Goal: Task Accomplishment & Management: Manage account settings

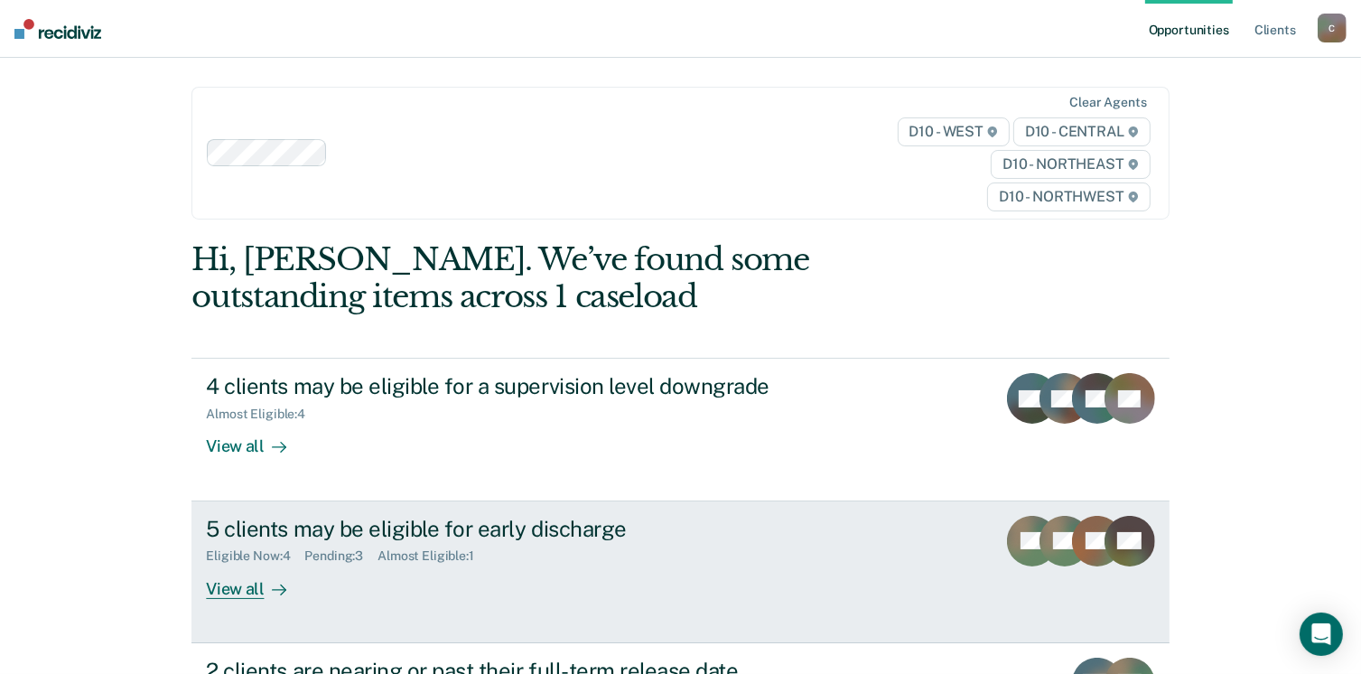
click at [236, 590] on div "View all" at bounding box center [256, 580] width 101 height 35
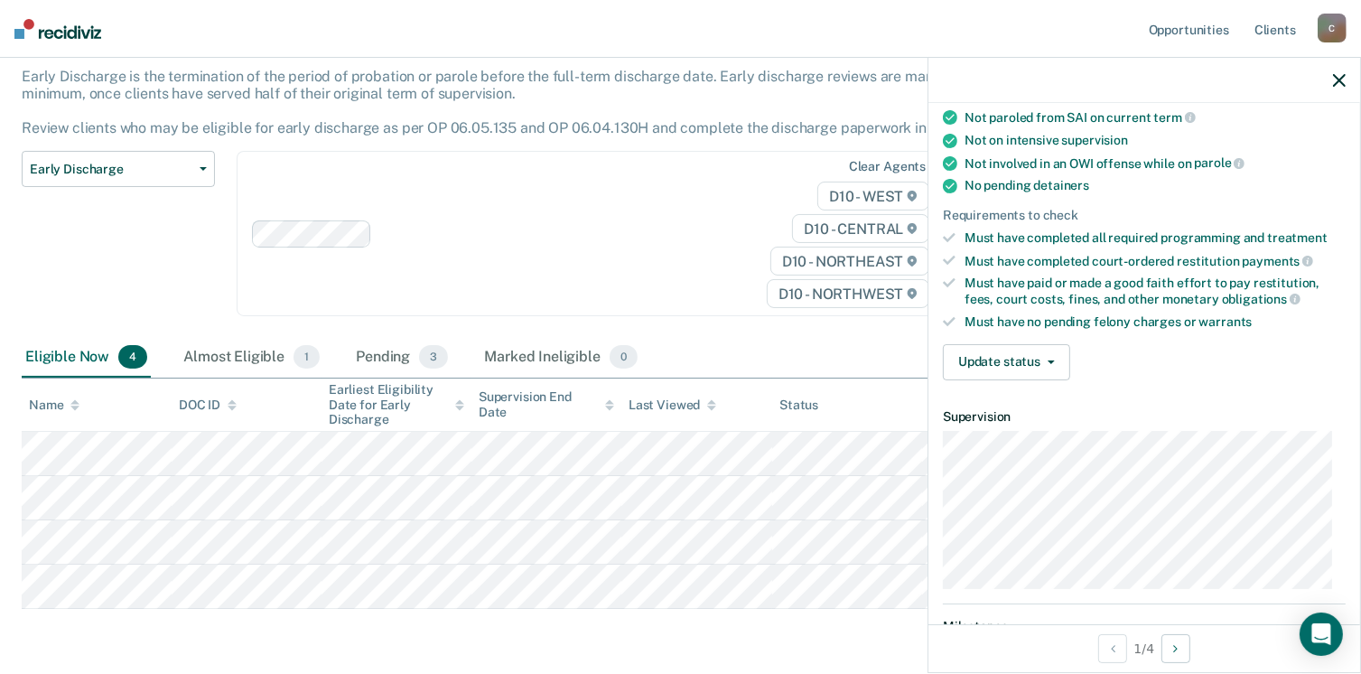
scroll to position [397, 0]
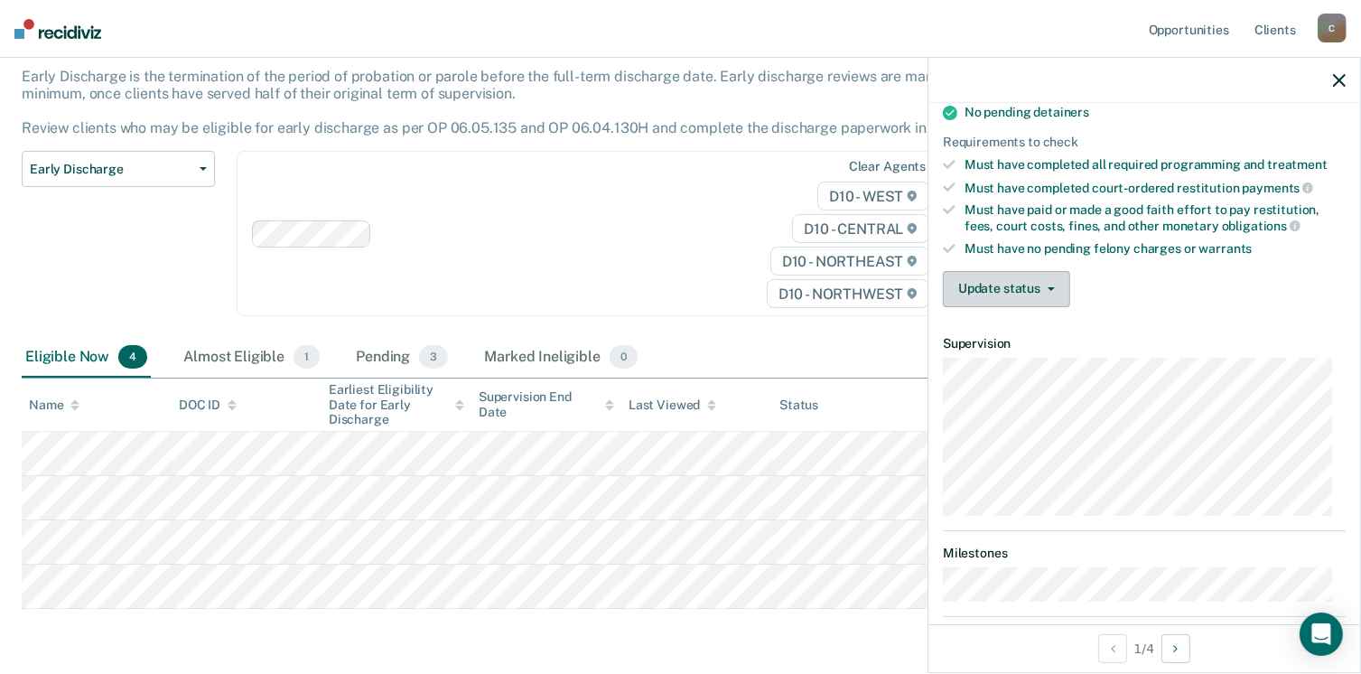
click at [1044, 287] on span "button" at bounding box center [1047, 289] width 14 height 4
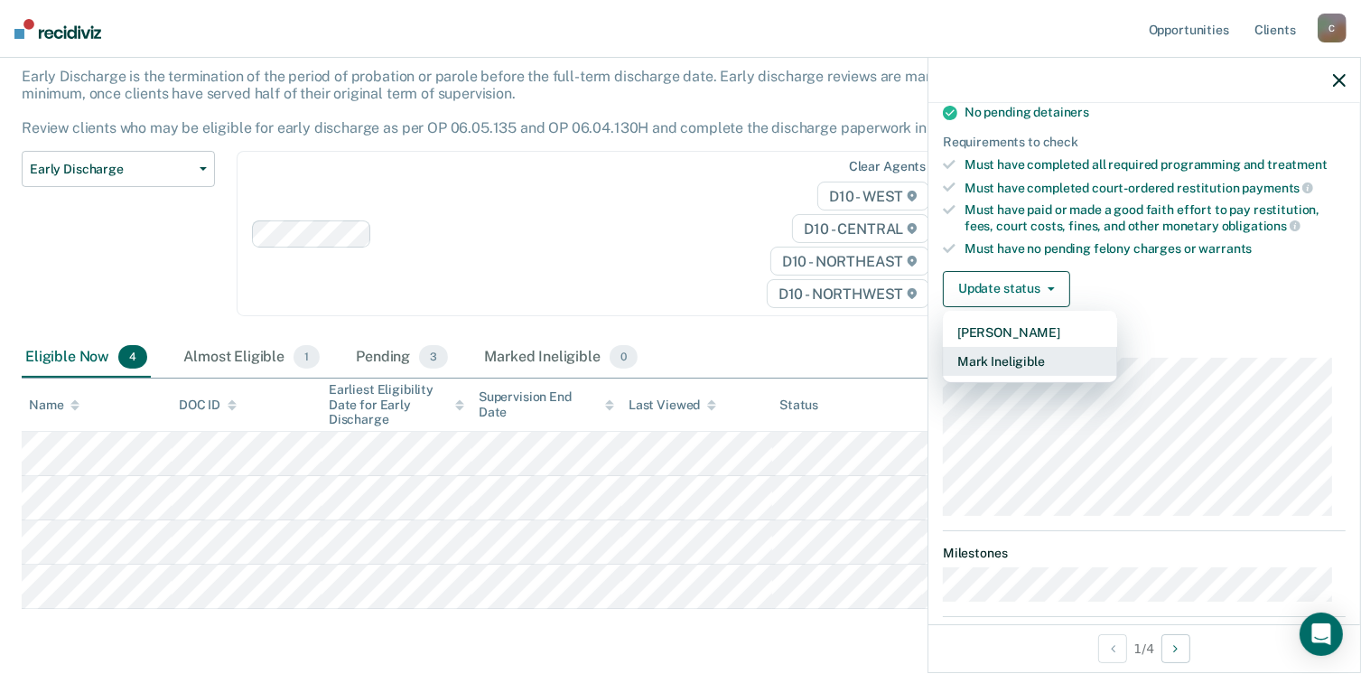
click at [981, 351] on button "Mark Ineligible" at bounding box center [1030, 361] width 174 height 29
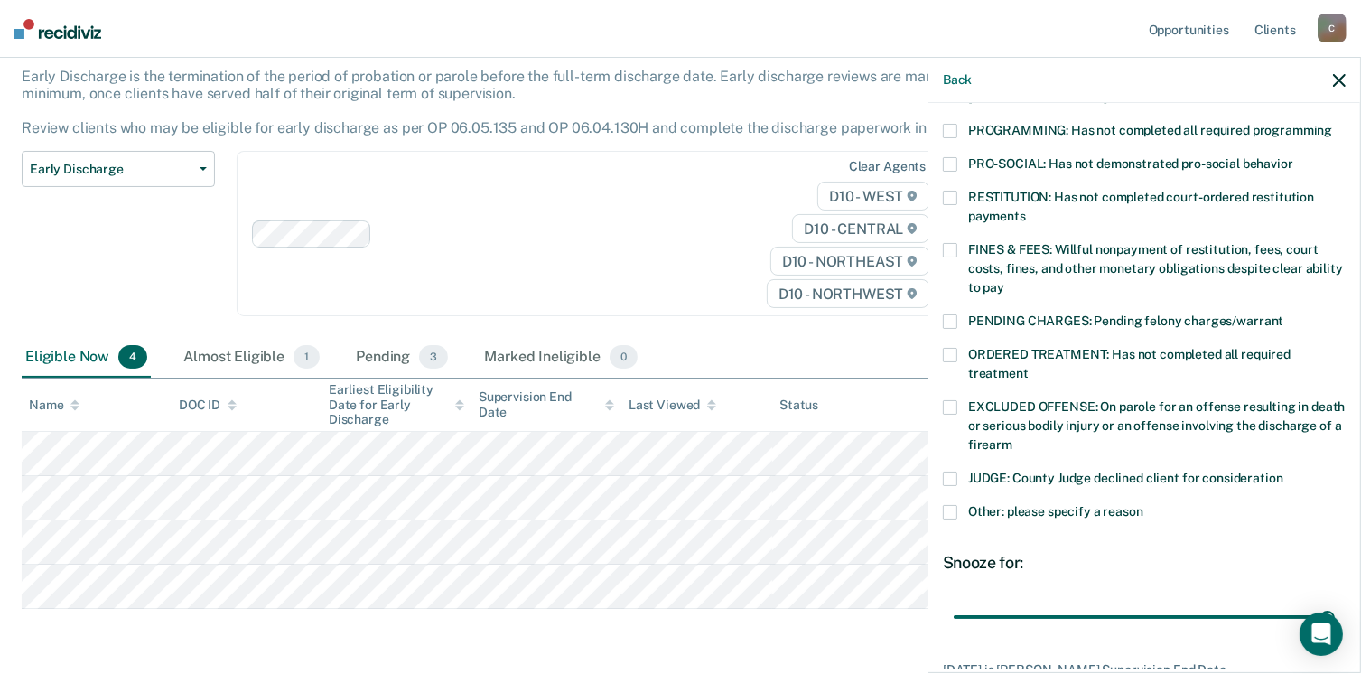
click at [954, 505] on span at bounding box center [950, 512] width 14 height 14
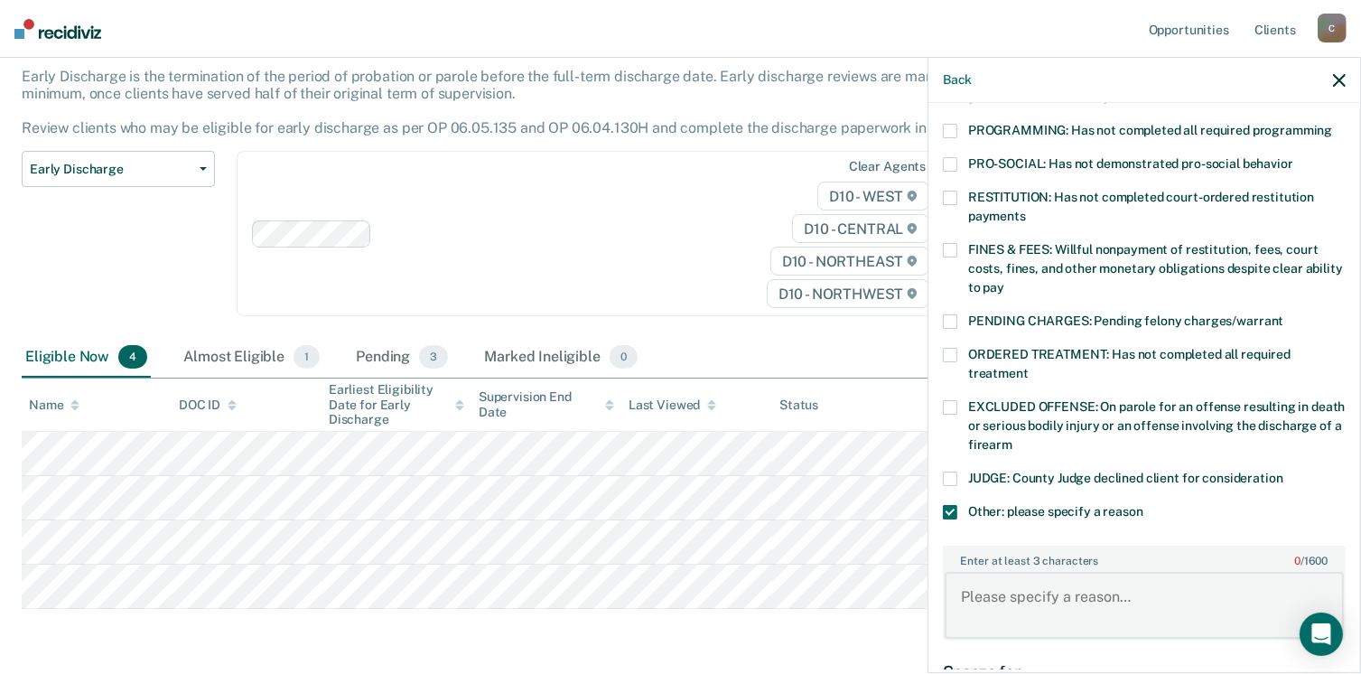
click at [961, 572] on textarea "Enter at least 3 characters 0 / 1600" at bounding box center [1143, 605] width 399 height 67
type textarea "Discharge next month"
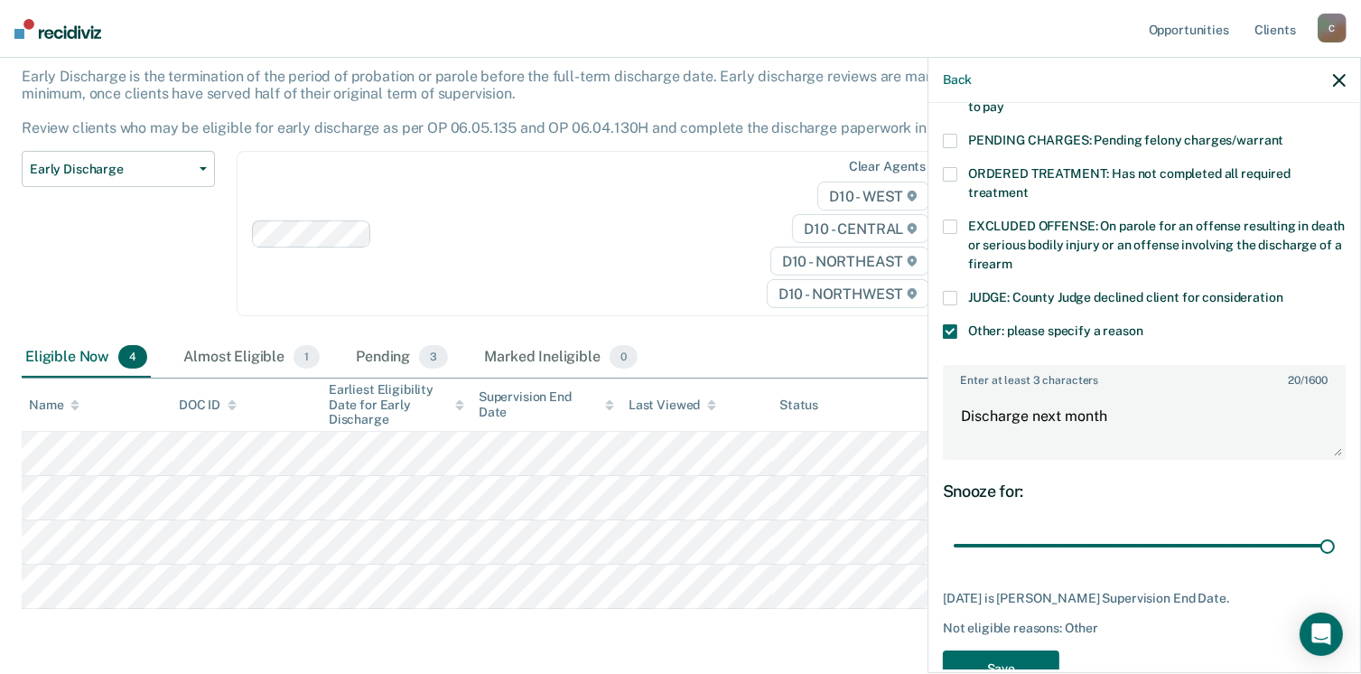
scroll to position [605, 0]
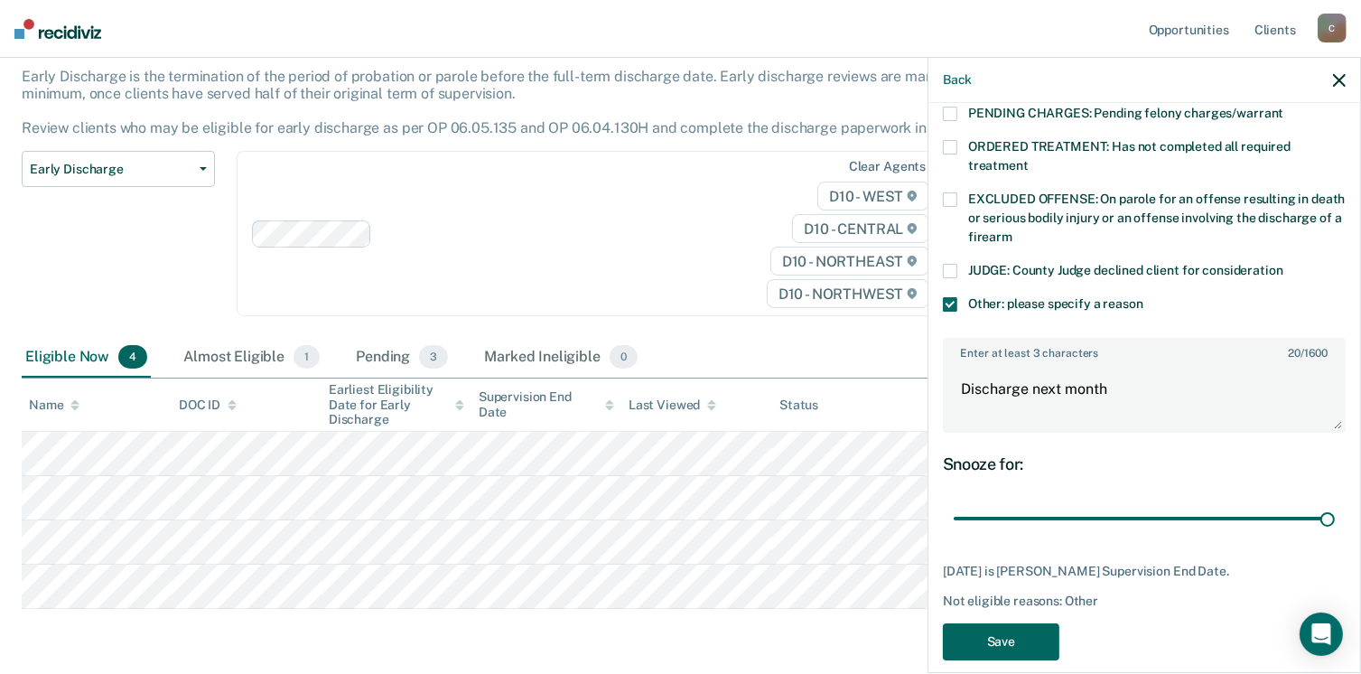
click at [993, 623] on button "Save" at bounding box center [1001, 641] width 116 height 37
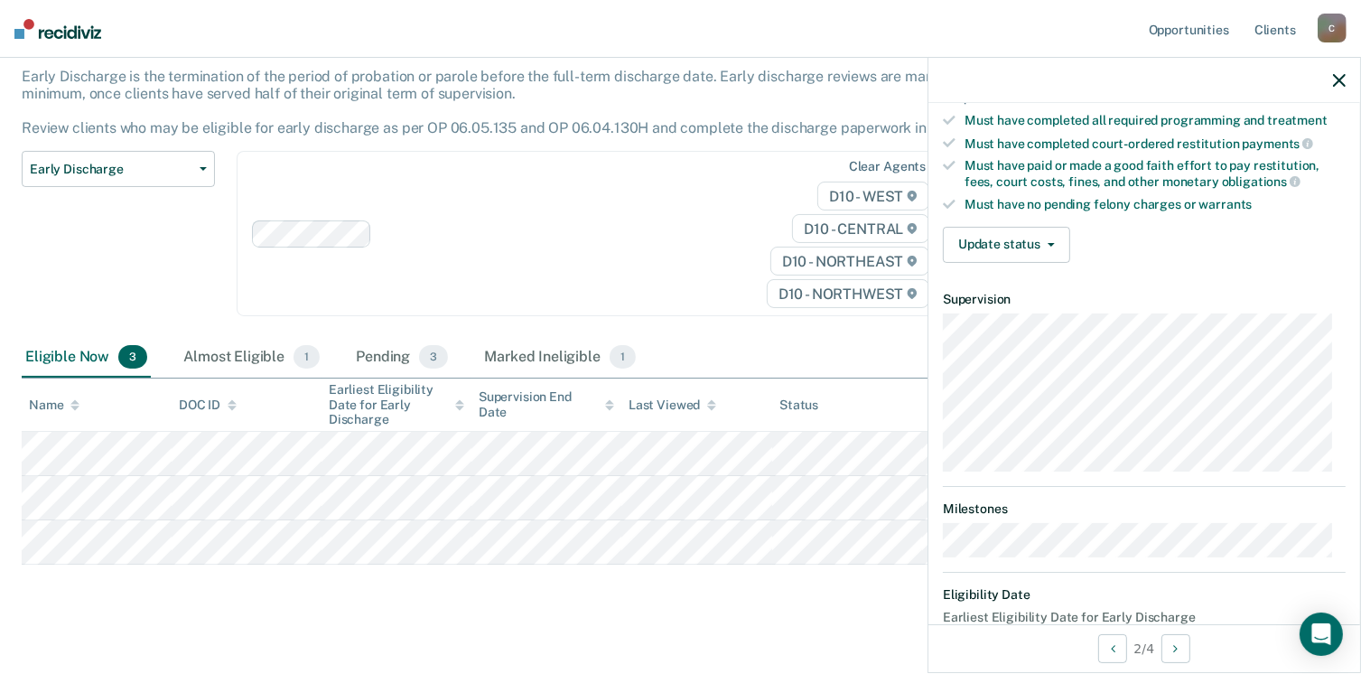
scroll to position [478, 0]
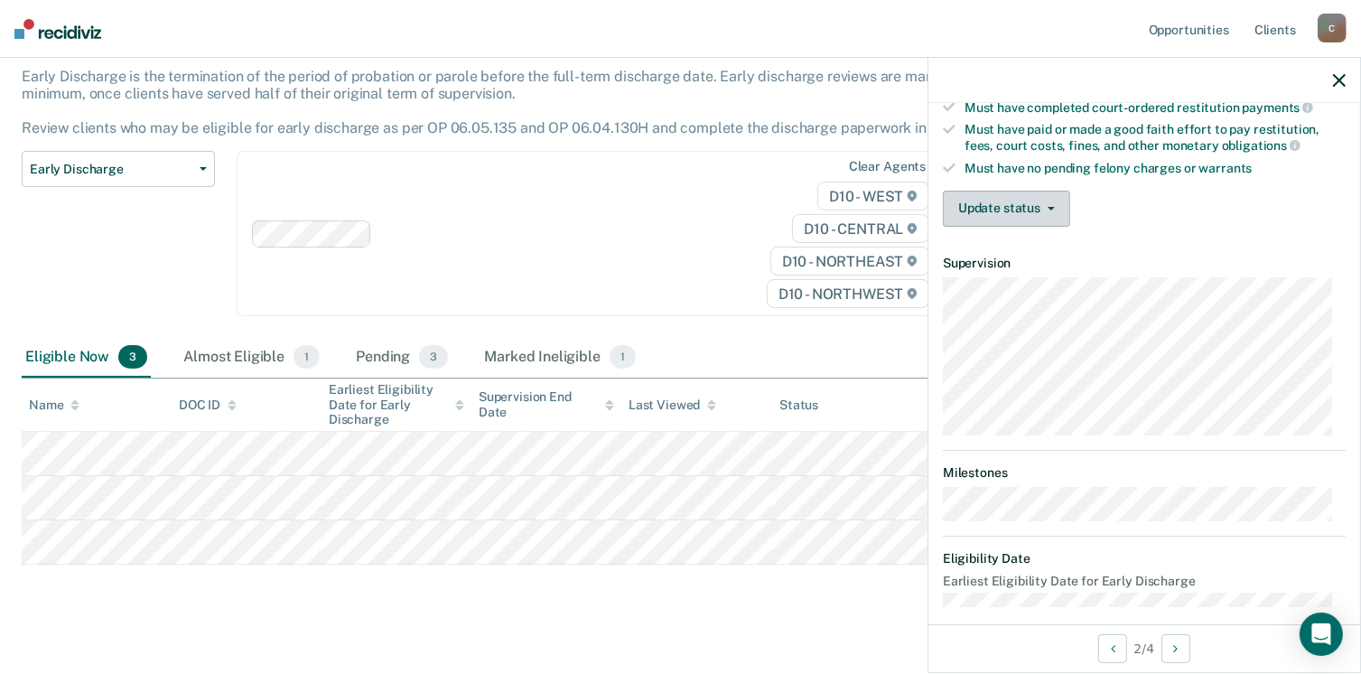
click at [1047, 194] on button "Update status" at bounding box center [1006, 209] width 127 height 36
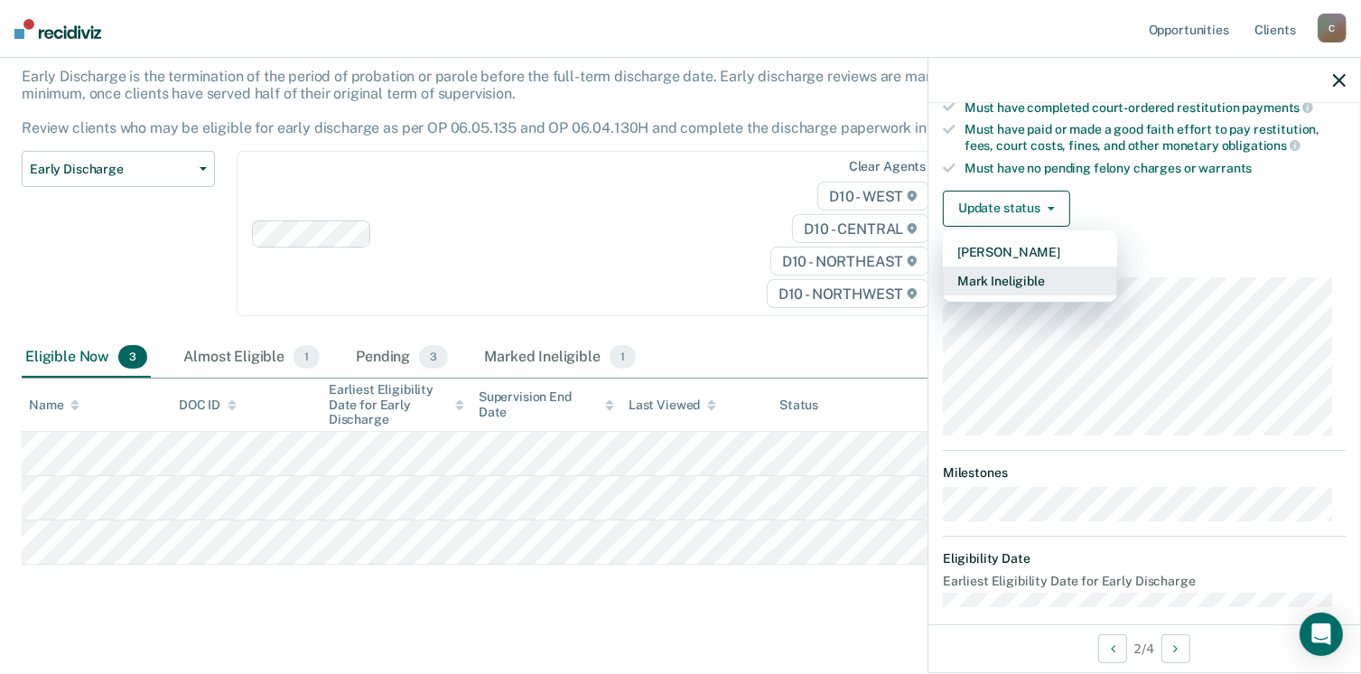
click at [1032, 266] on button "Mark Ineligible" at bounding box center [1030, 280] width 174 height 29
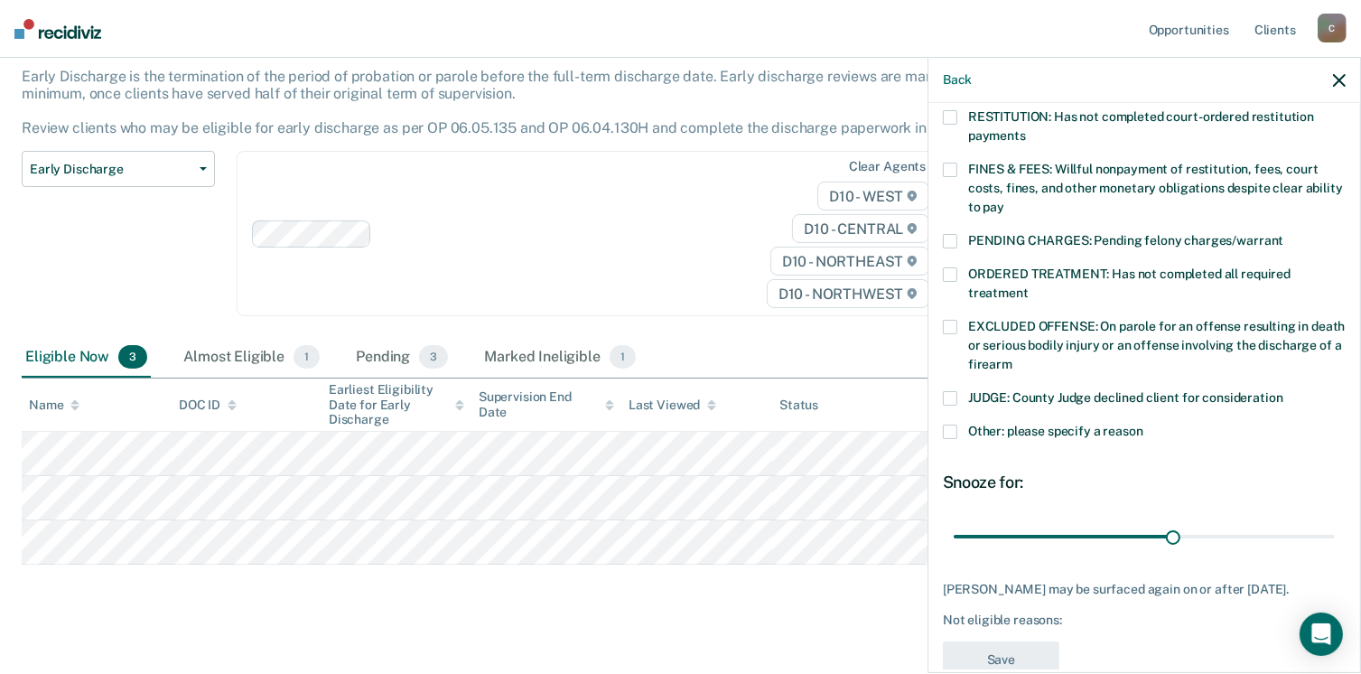
click at [951, 424] on span at bounding box center [950, 431] width 14 height 14
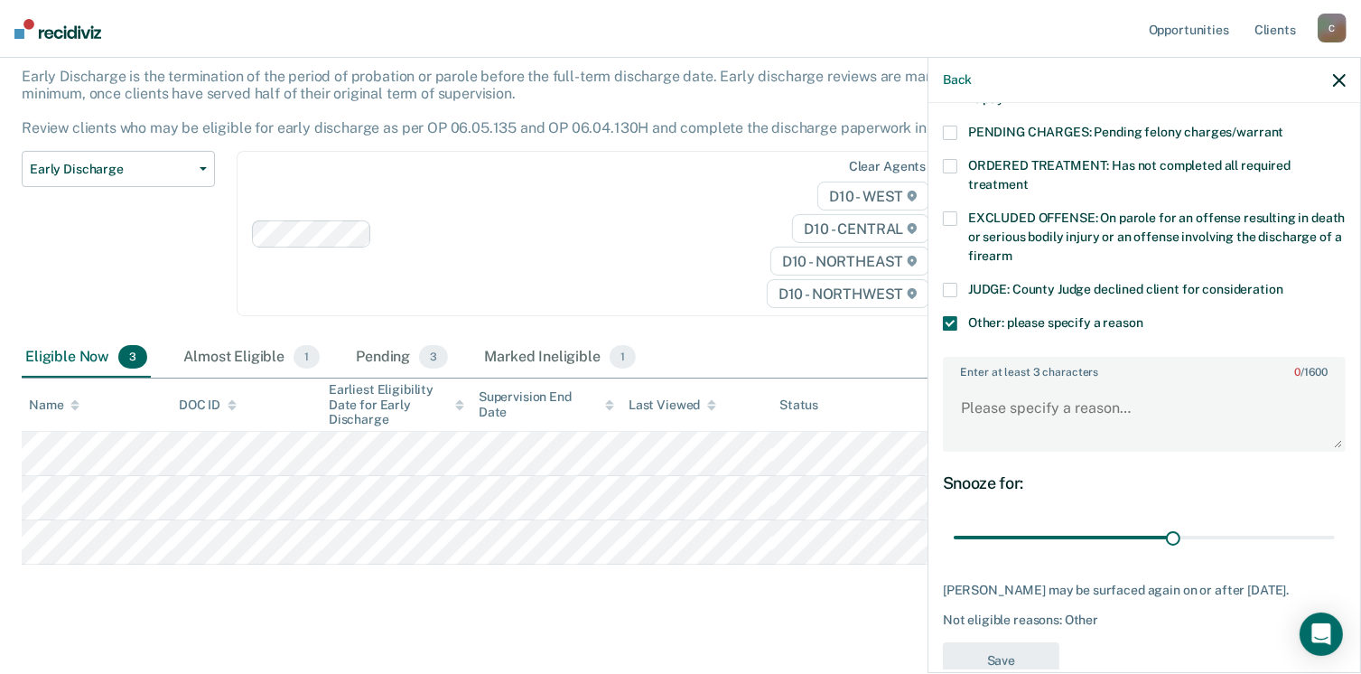
scroll to position [605, 0]
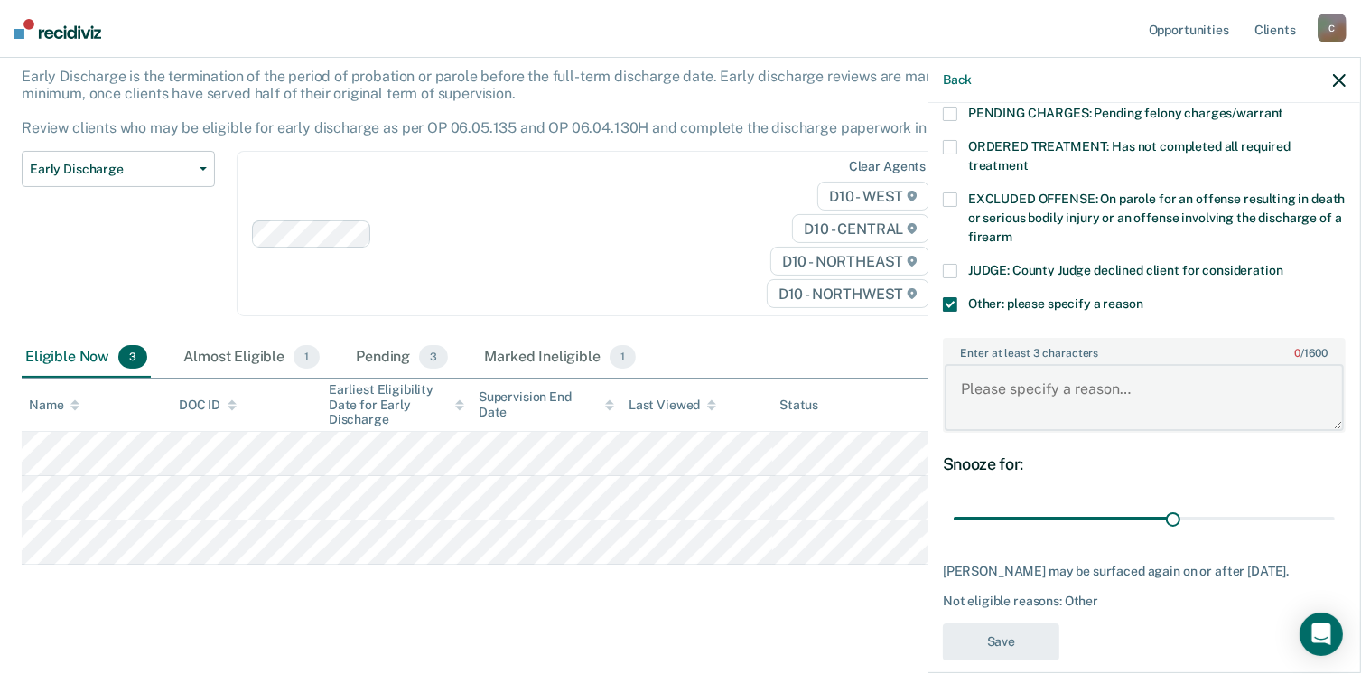
click at [968, 364] on textarea "Enter at least 3 characters 0 / 1600" at bounding box center [1143, 397] width 399 height 67
type textarea "D-47 and discharge in Oct."
click at [990, 623] on button "Save" at bounding box center [1001, 641] width 116 height 37
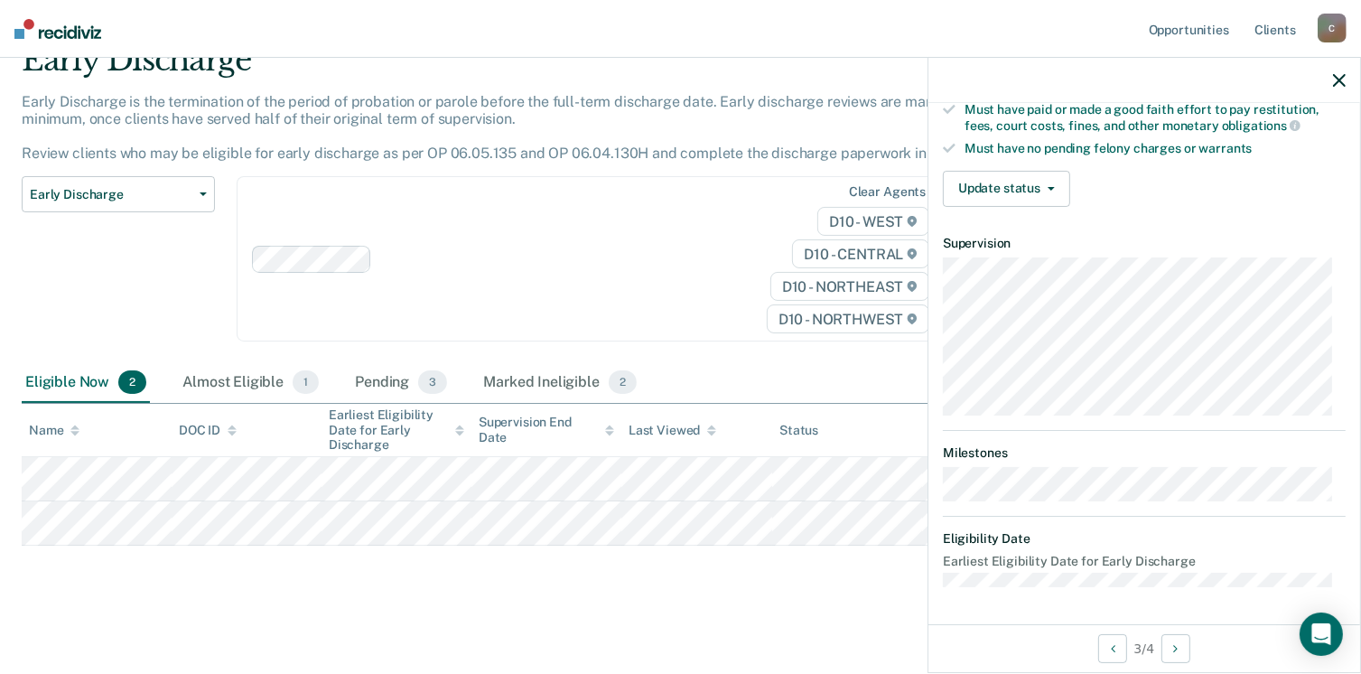
scroll to position [442, 0]
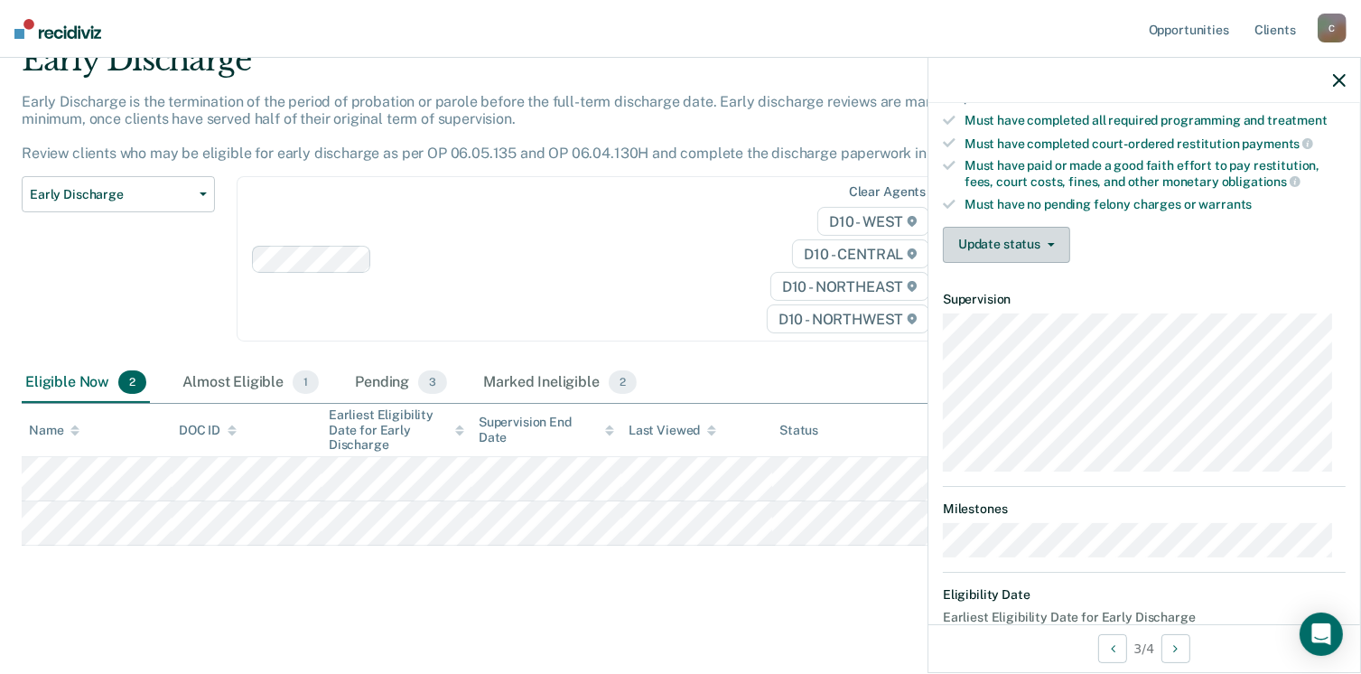
click at [1054, 227] on button "Update status" at bounding box center [1006, 245] width 127 height 36
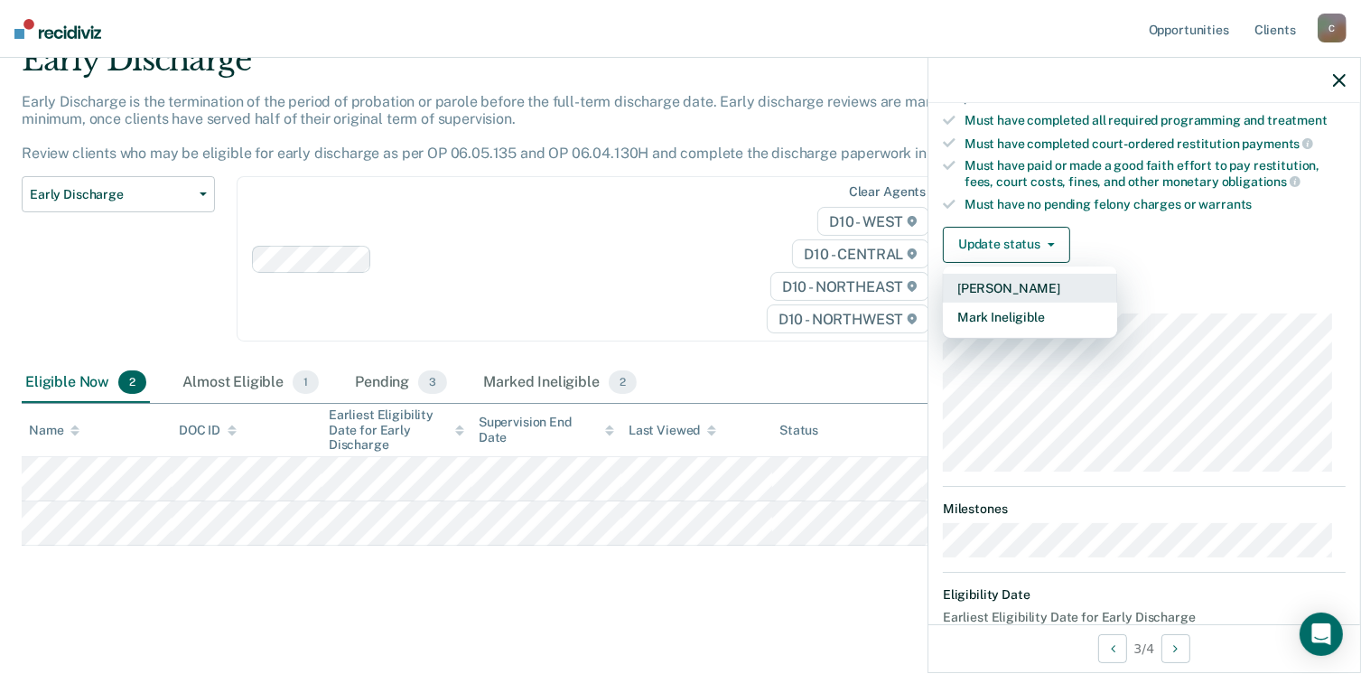
click at [1012, 274] on button "[PERSON_NAME]" at bounding box center [1030, 288] width 174 height 29
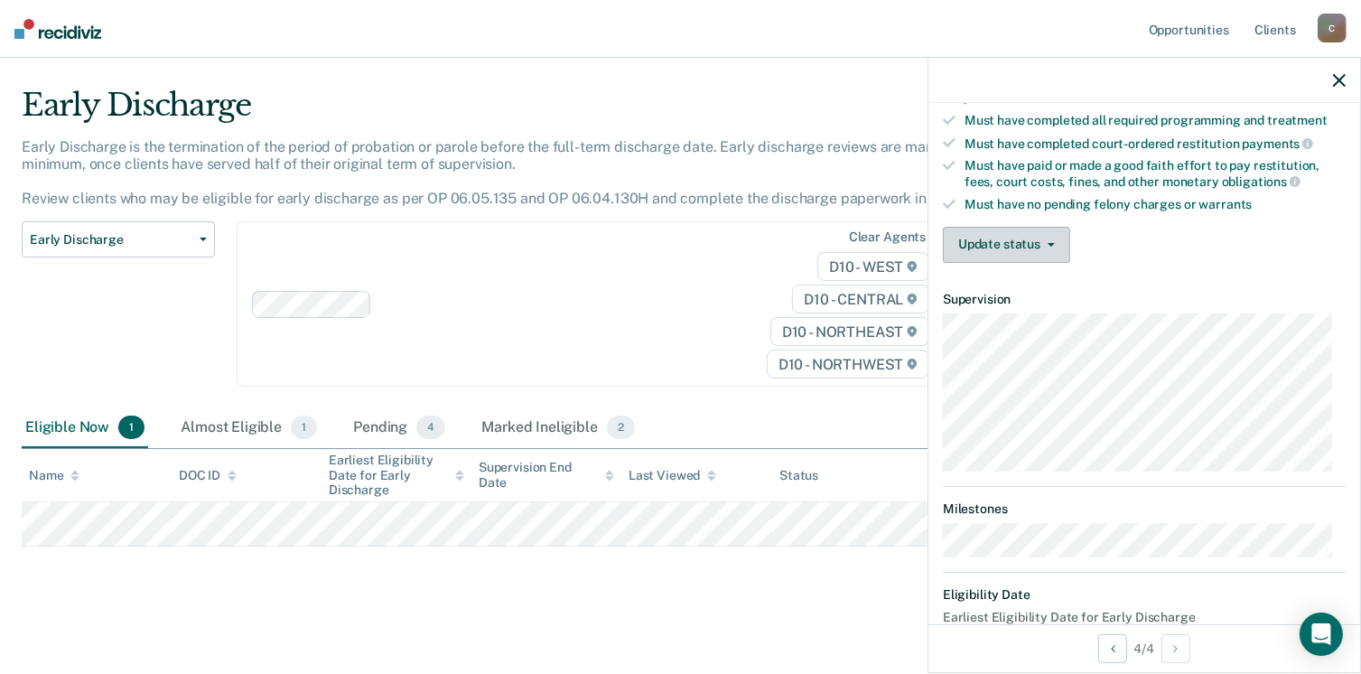
click at [1043, 230] on button "Update status" at bounding box center [1006, 245] width 127 height 36
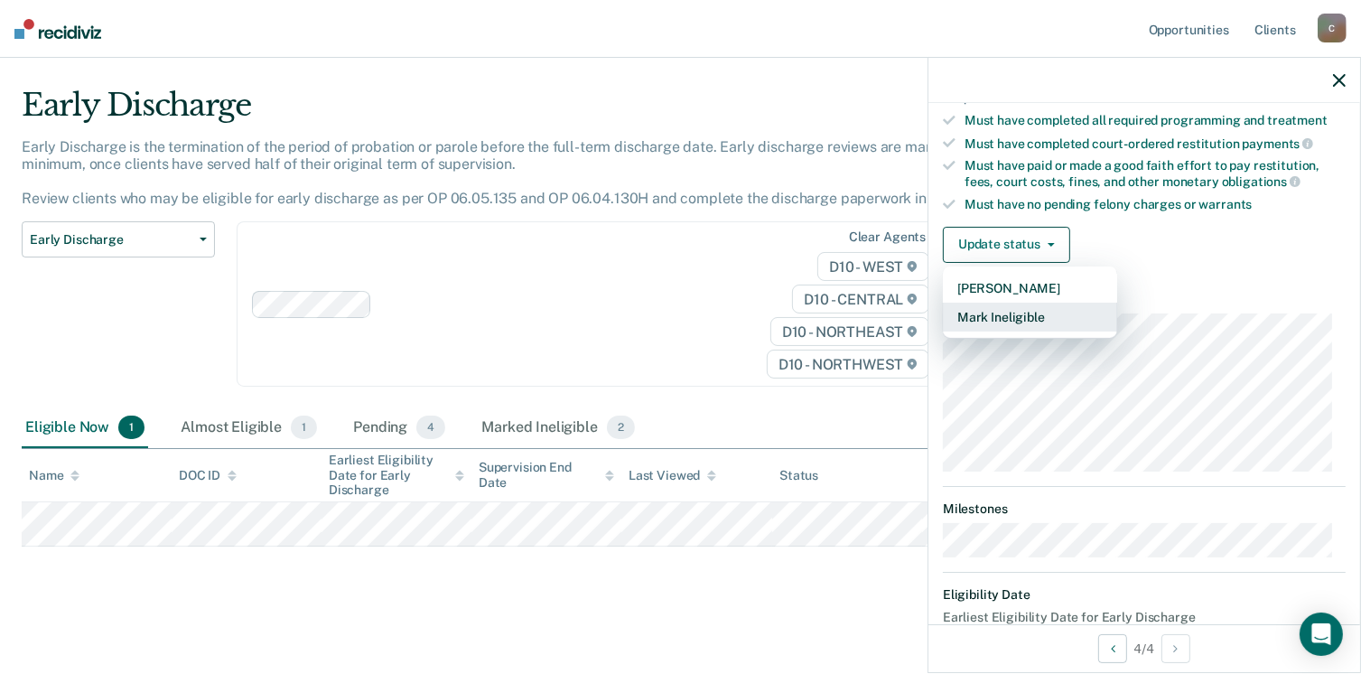
click at [986, 305] on button "Mark Ineligible" at bounding box center [1030, 316] width 174 height 29
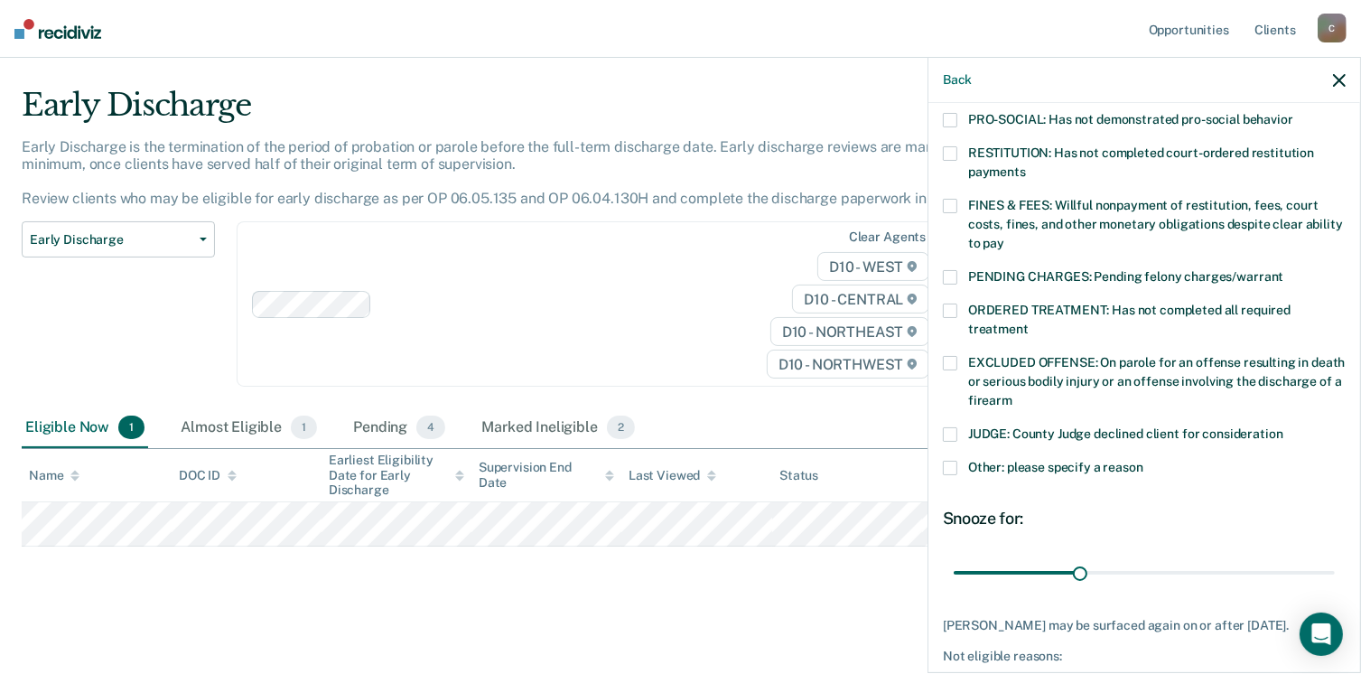
click at [950, 460] on span at bounding box center [950, 467] width 14 height 14
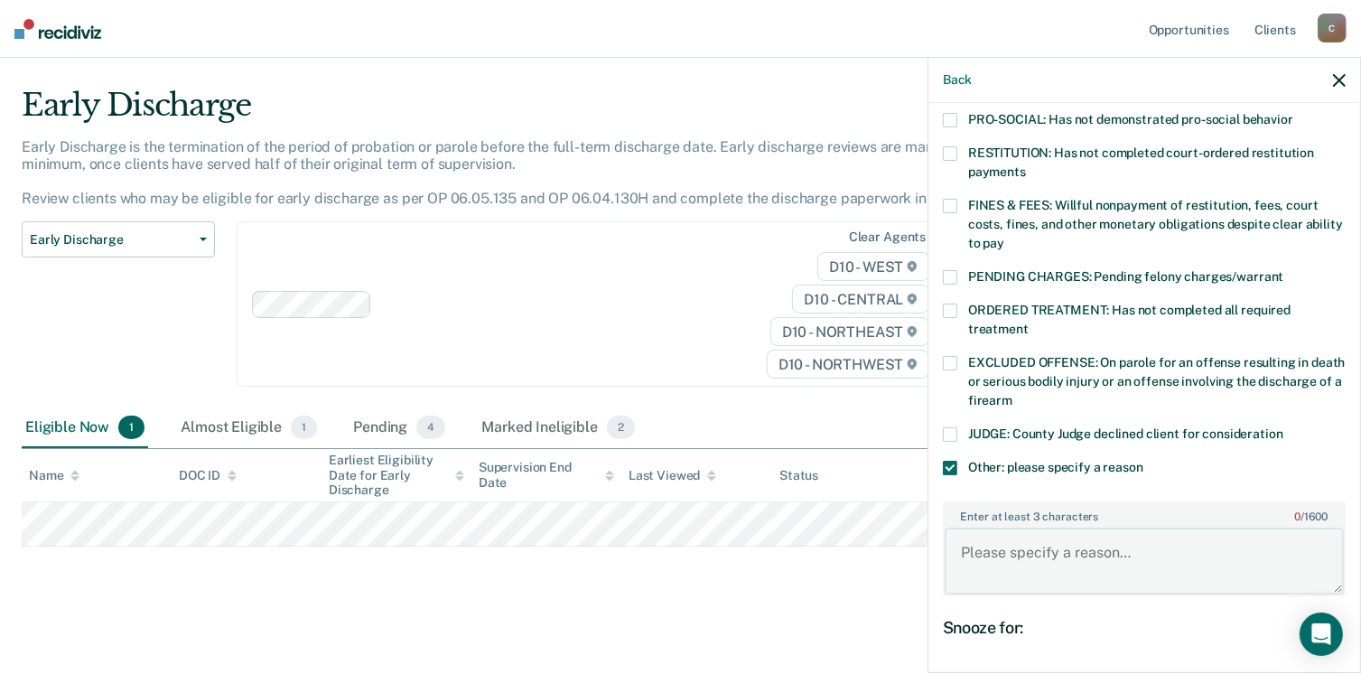
click at [975, 539] on textarea "Enter at least 3 characters 0 / 1600" at bounding box center [1143, 560] width 399 height 67
type textarea "D-47"
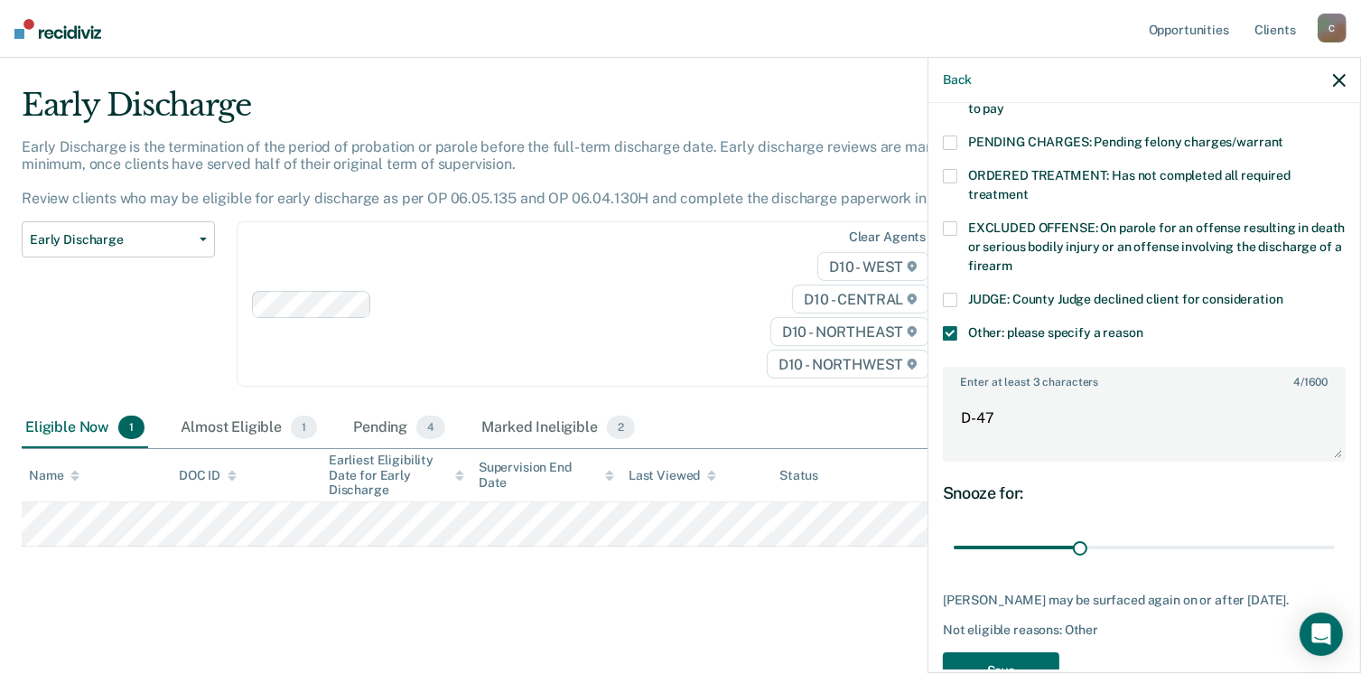
scroll to position [586, 0]
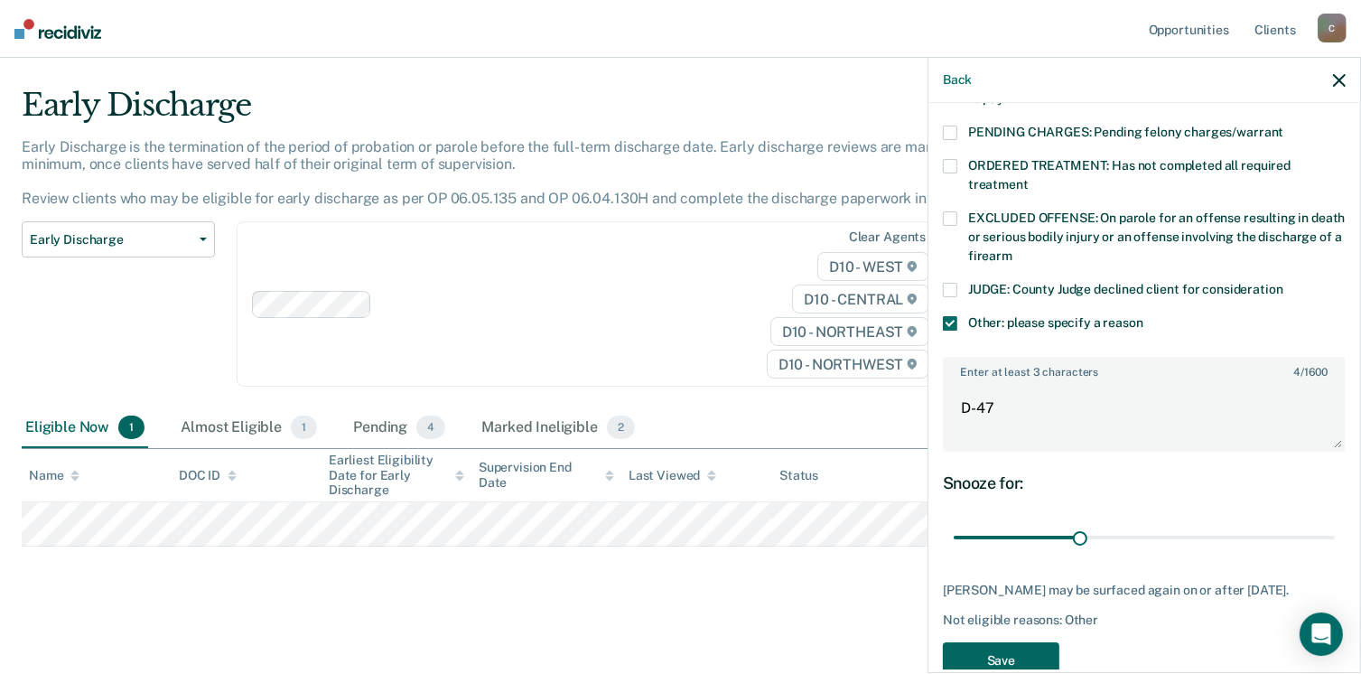
click at [1036, 642] on button "Save" at bounding box center [1001, 660] width 116 height 37
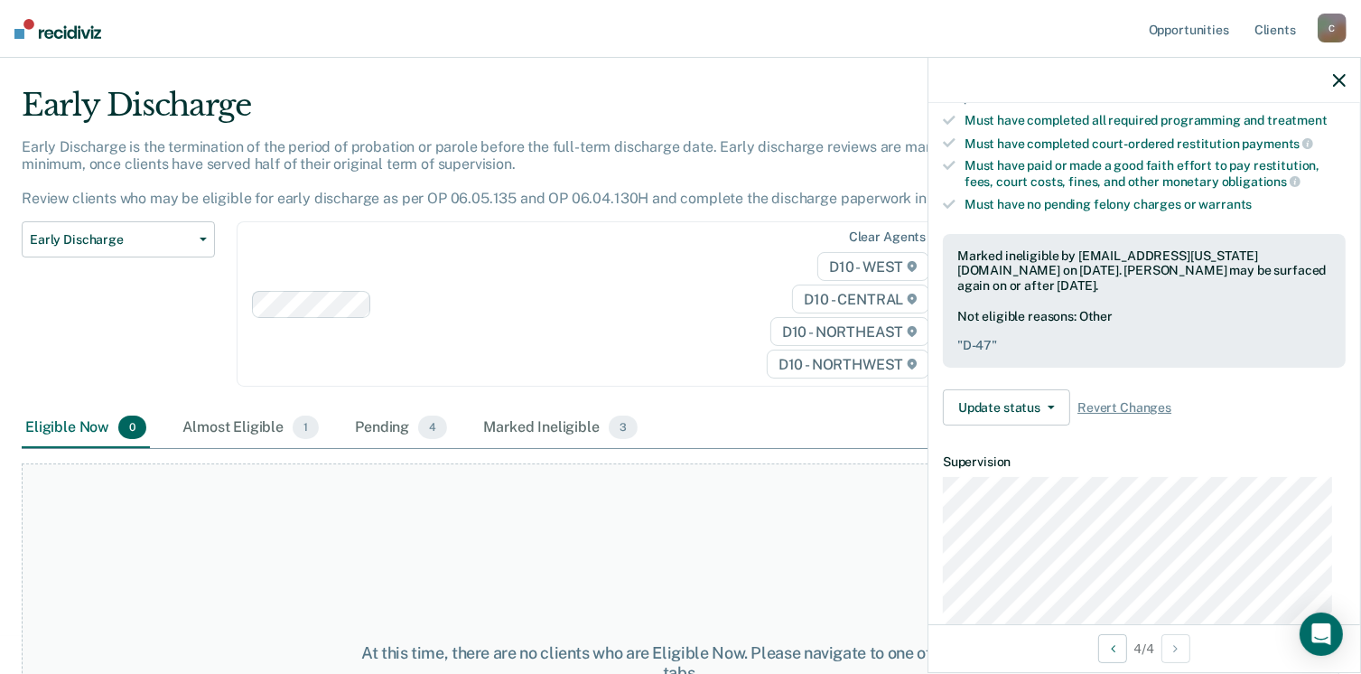
scroll to position [405, 0]
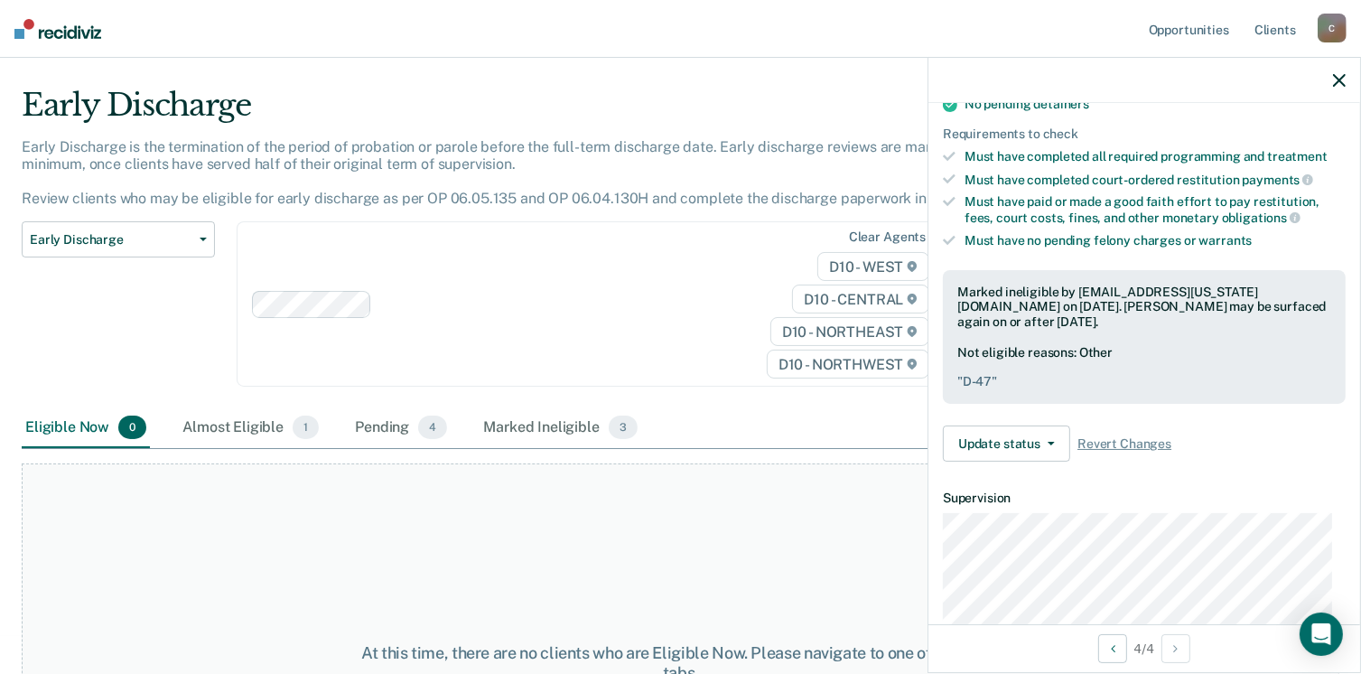
click at [1338, 73] on button "button" at bounding box center [1339, 79] width 13 height 15
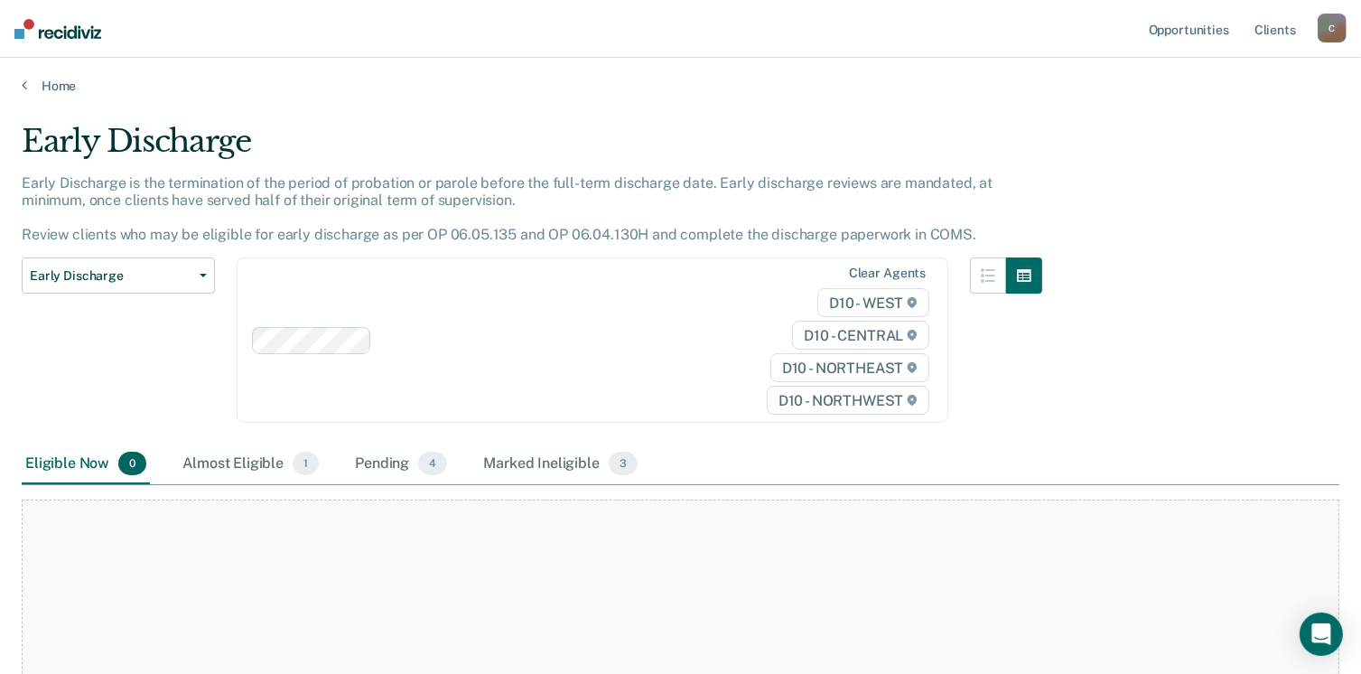
scroll to position [0, 0]
click at [56, 88] on link "Home" at bounding box center [680, 87] width 1317 height 16
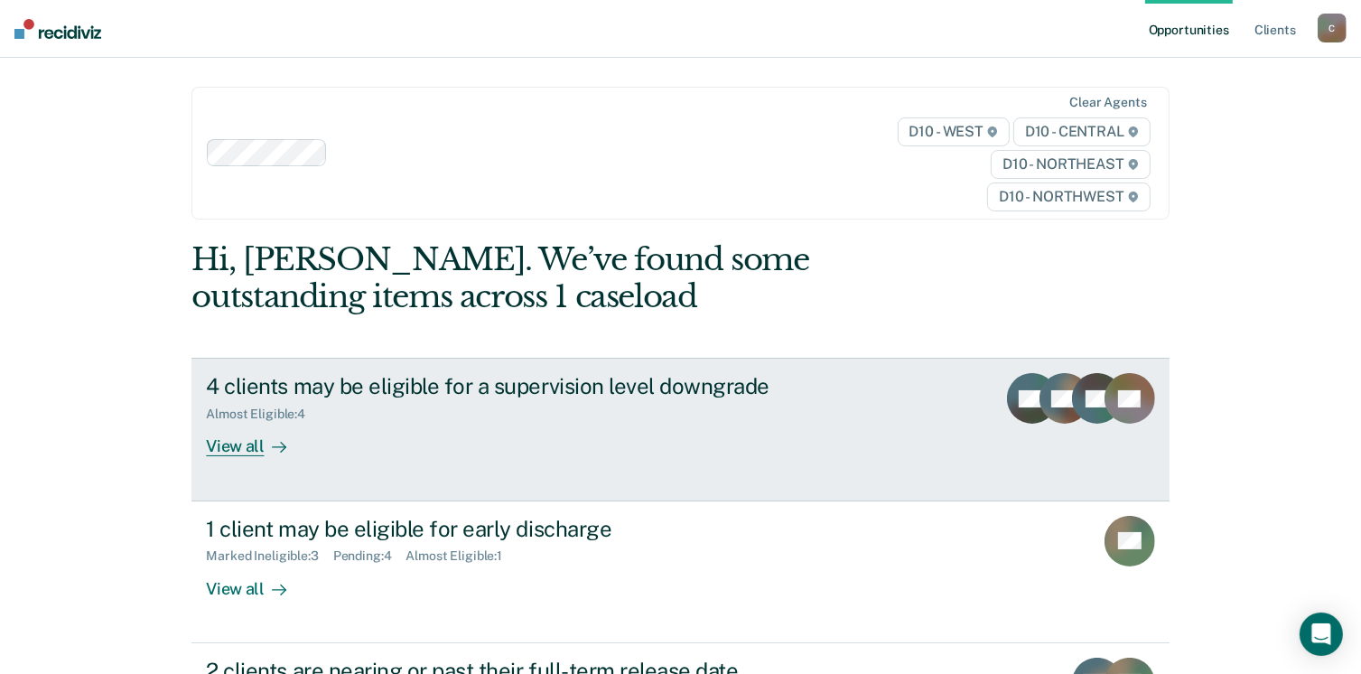
click at [213, 449] on div "View all" at bounding box center [256, 439] width 101 height 35
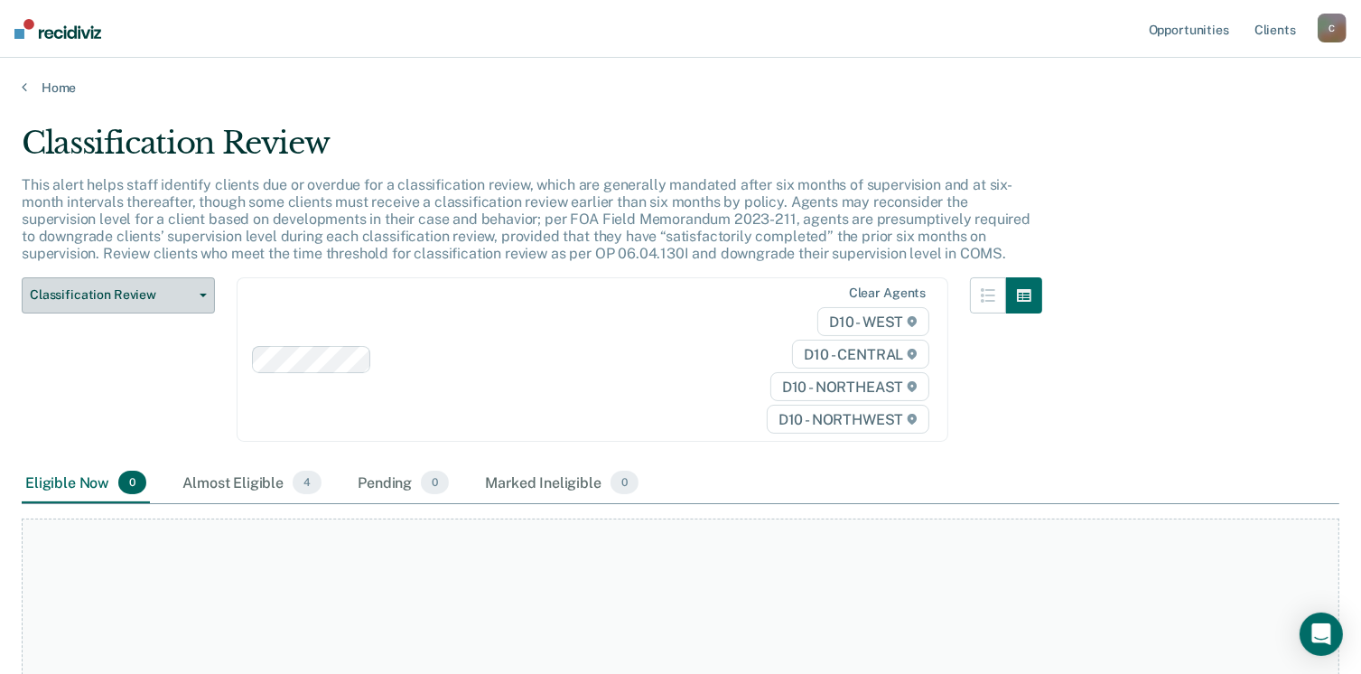
click at [200, 293] on icon "button" at bounding box center [203, 295] width 7 height 4
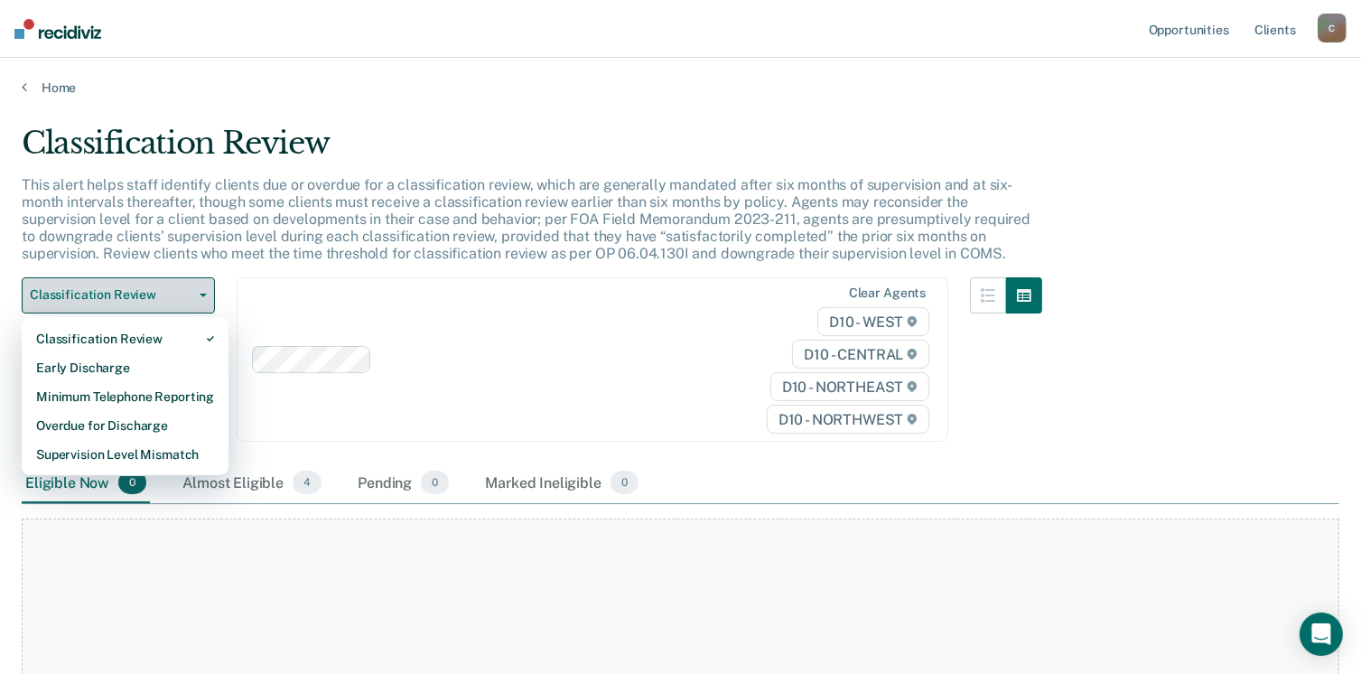
click at [200, 293] on icon "button" at bounding box center [203, 295] width 7 height 4
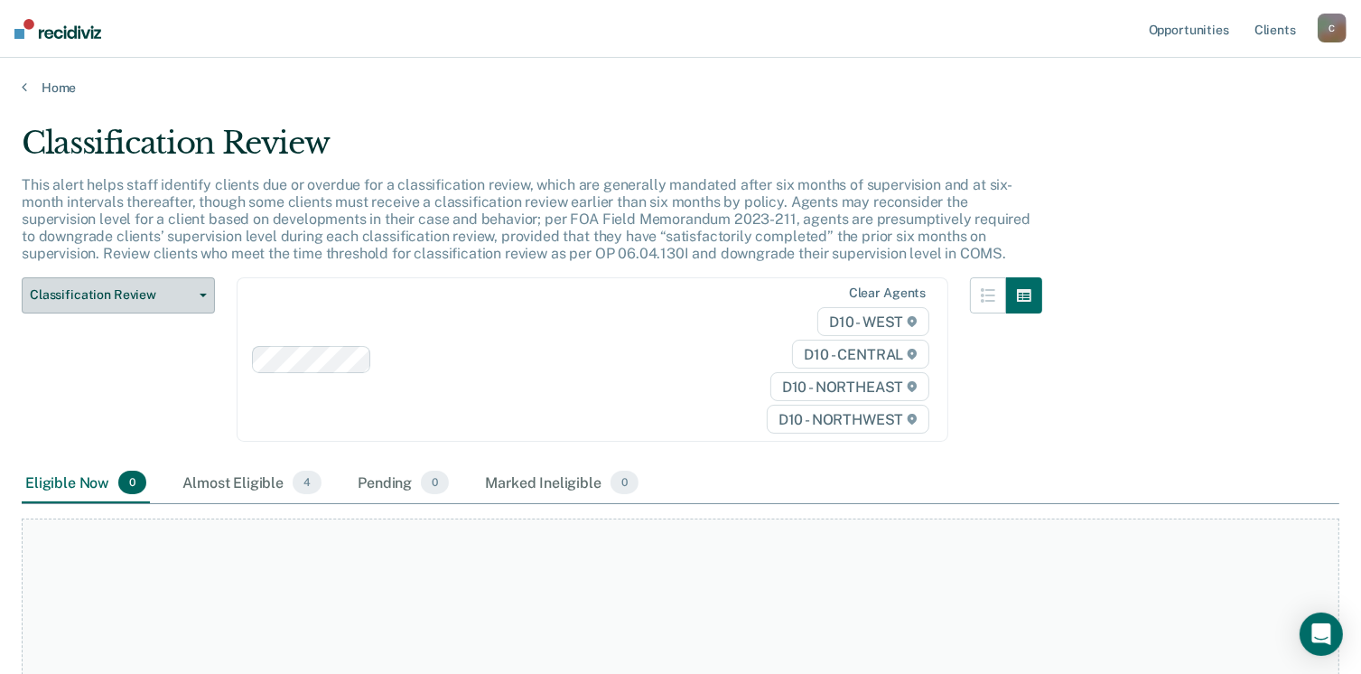
click at [203, 291] on button "Classification Review" at bounding box center [118, 295] width 193 height 36
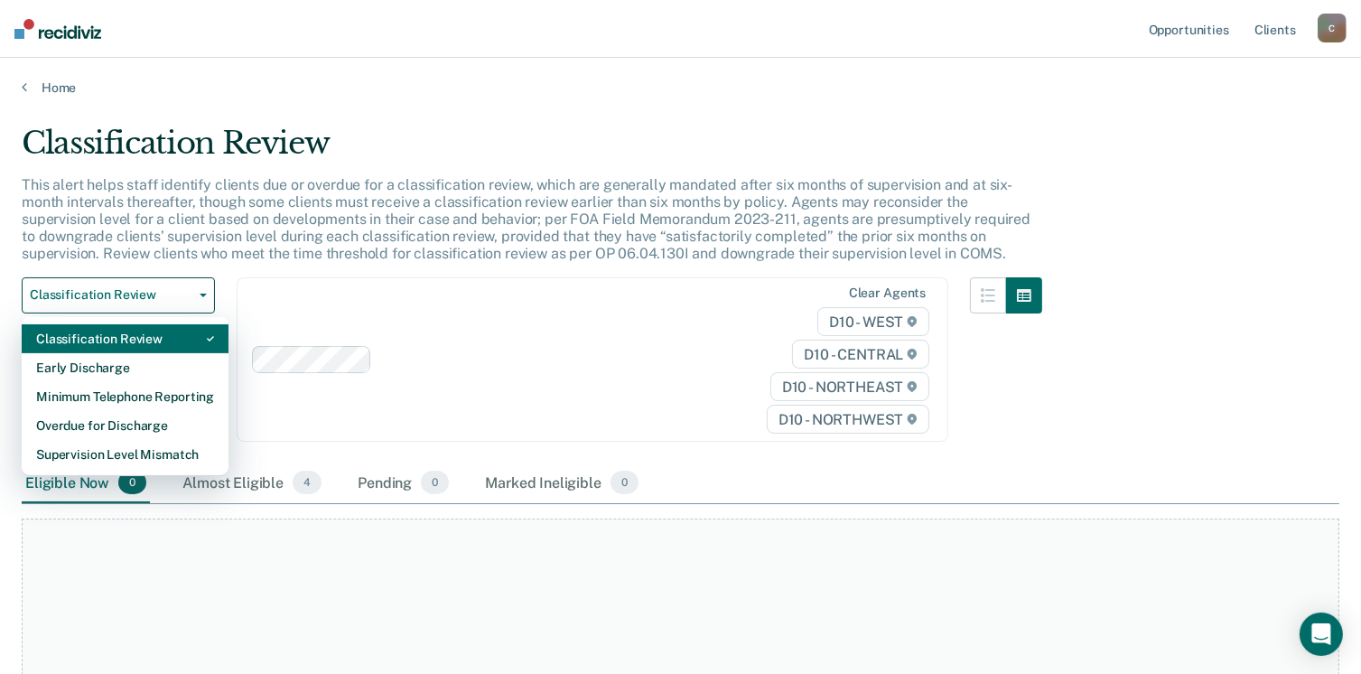
click at [120, 330] on div "Classification Review" at bounding box center [125, 338] width 178 height 29
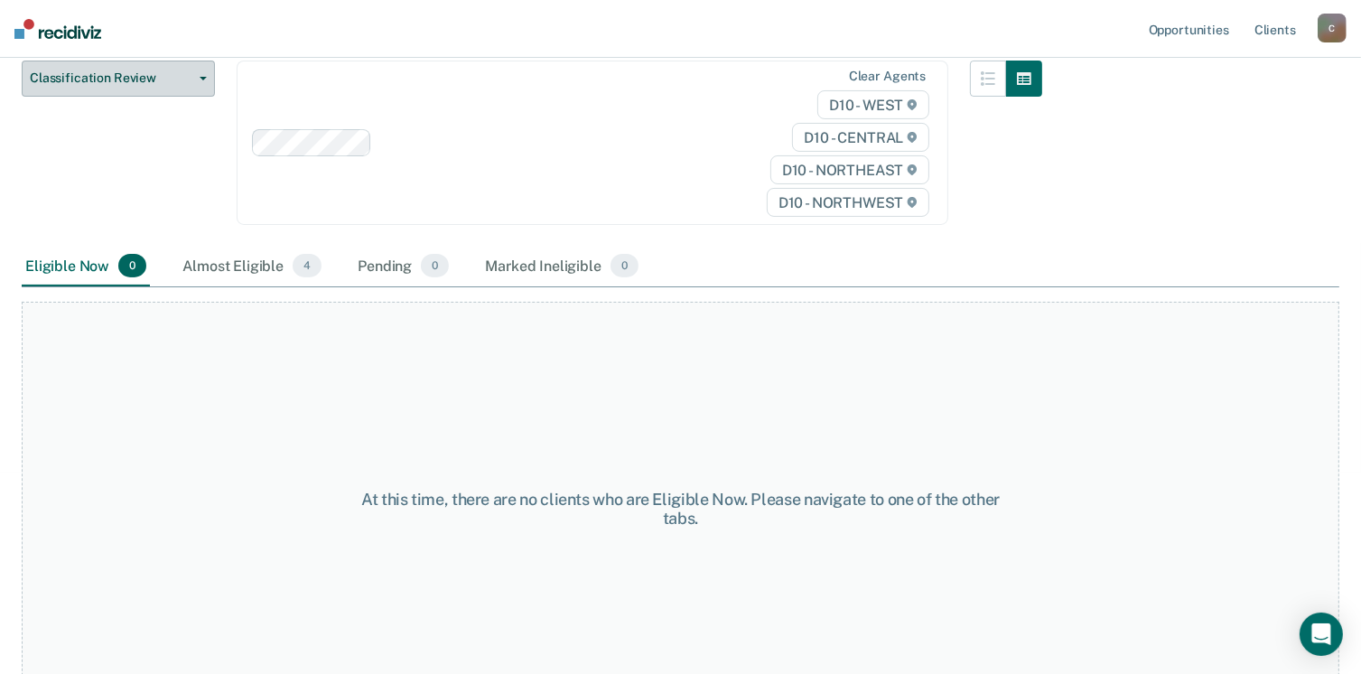
scroll to position [253, 0]
